Goal: Transaction & Acquisition: Purchase product/service

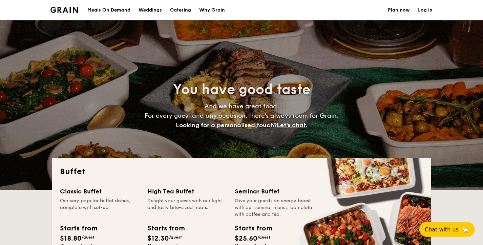
select select
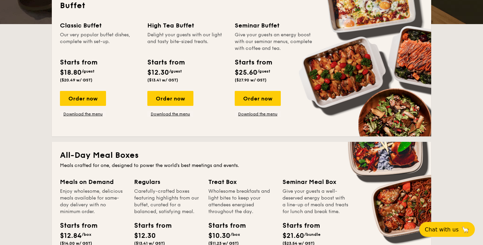
scroll to position [168, 0]
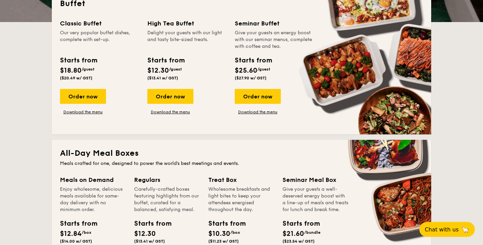
click at [89, 180] on div "Meals on Demand" at bounding box center [93, 179] width 66 height 9
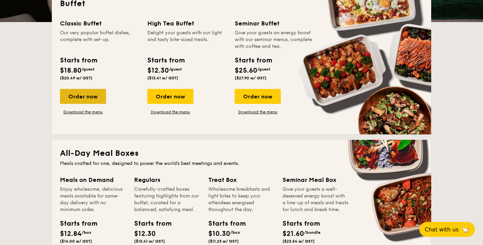
click at [86, 97] on div "Order now" at bounding box center [83, 96] width 46 height 15
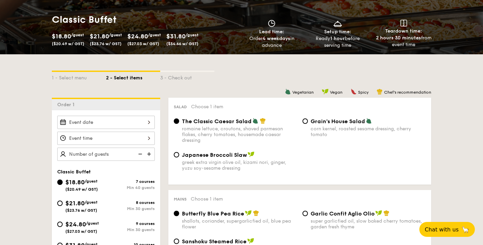
scroll to position [95, 0]
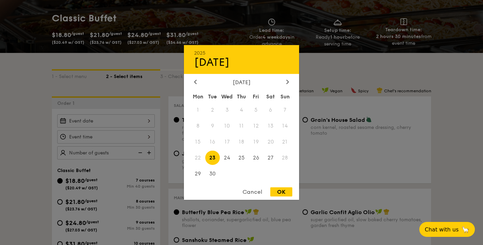
click at [148, 122] on div "2025 Sep [DATE] Tue Wed Thu Fri Sat Sun 1 2 3 4 5 6 7 8 9 10 11 12 13 14 15 16 …" at bounding box center [106, 120] width 98 height 13
click at [249, 193] on div "Cancel" at bounding box center [252, 191] width 33 height 9
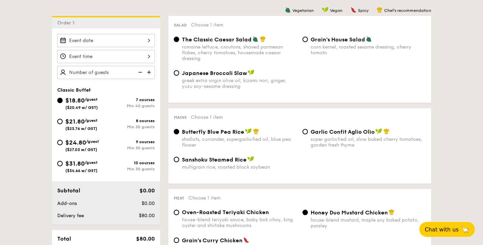
scroll to position [178, 0]
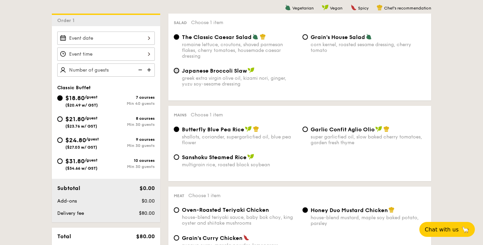
click at [176, 71] on input "Japanese Broccoli Slaw greek extra virgin olive oil, kizami nori, ginger, yuzu …" at bounding box center [176, 70] width 5 height 5
radio input "true"
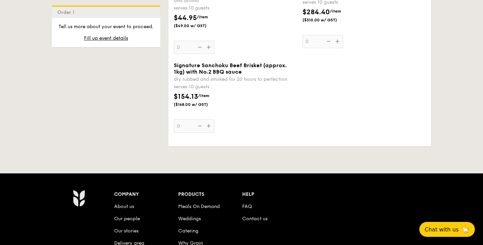
scroll to position [848, 0]
